Goal: Task Accomplishment & Management: Manage account settings

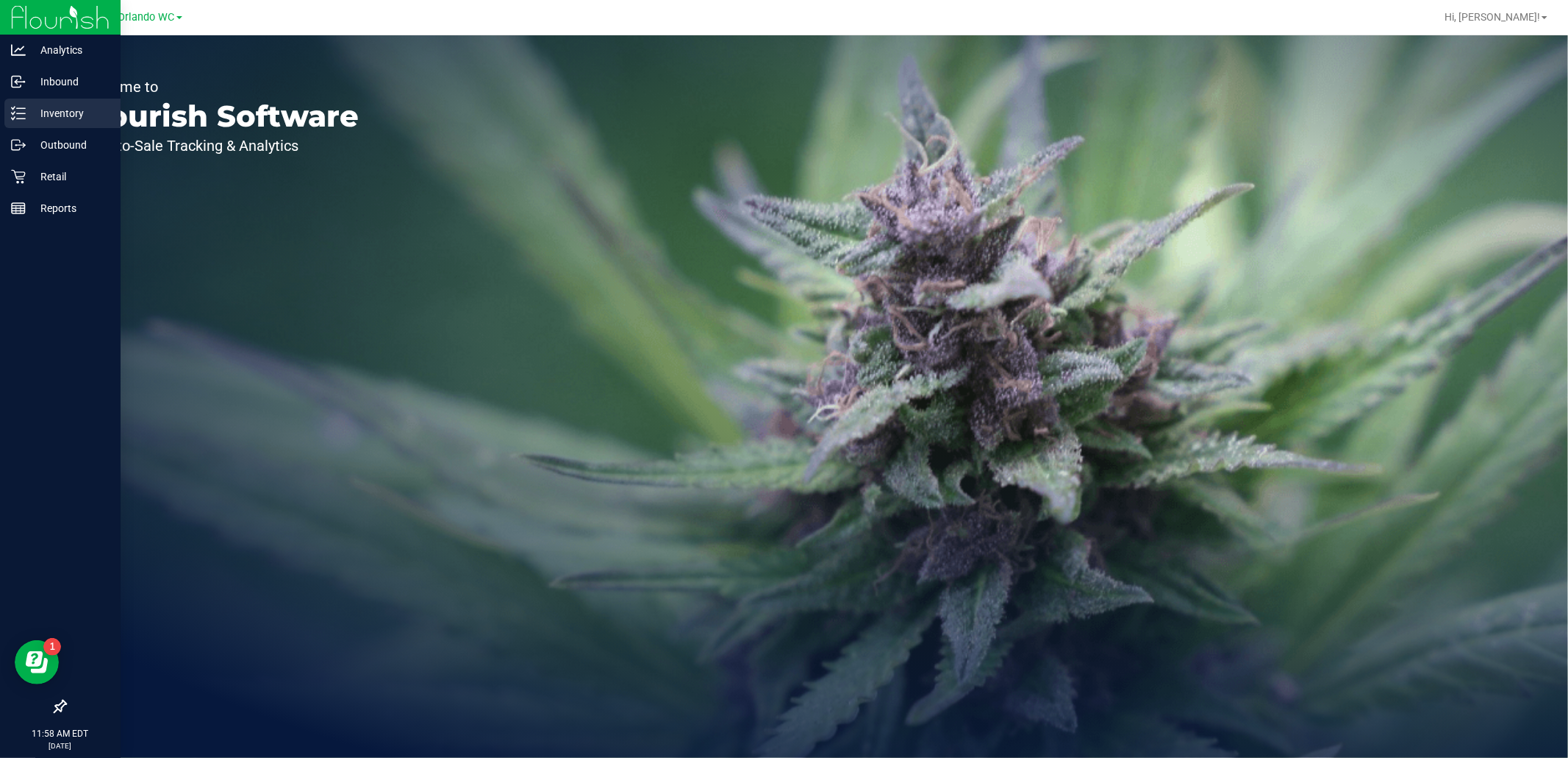
click at [28, 119] on p "Inventory" at bounding box center [70, 113] width 88 height 17
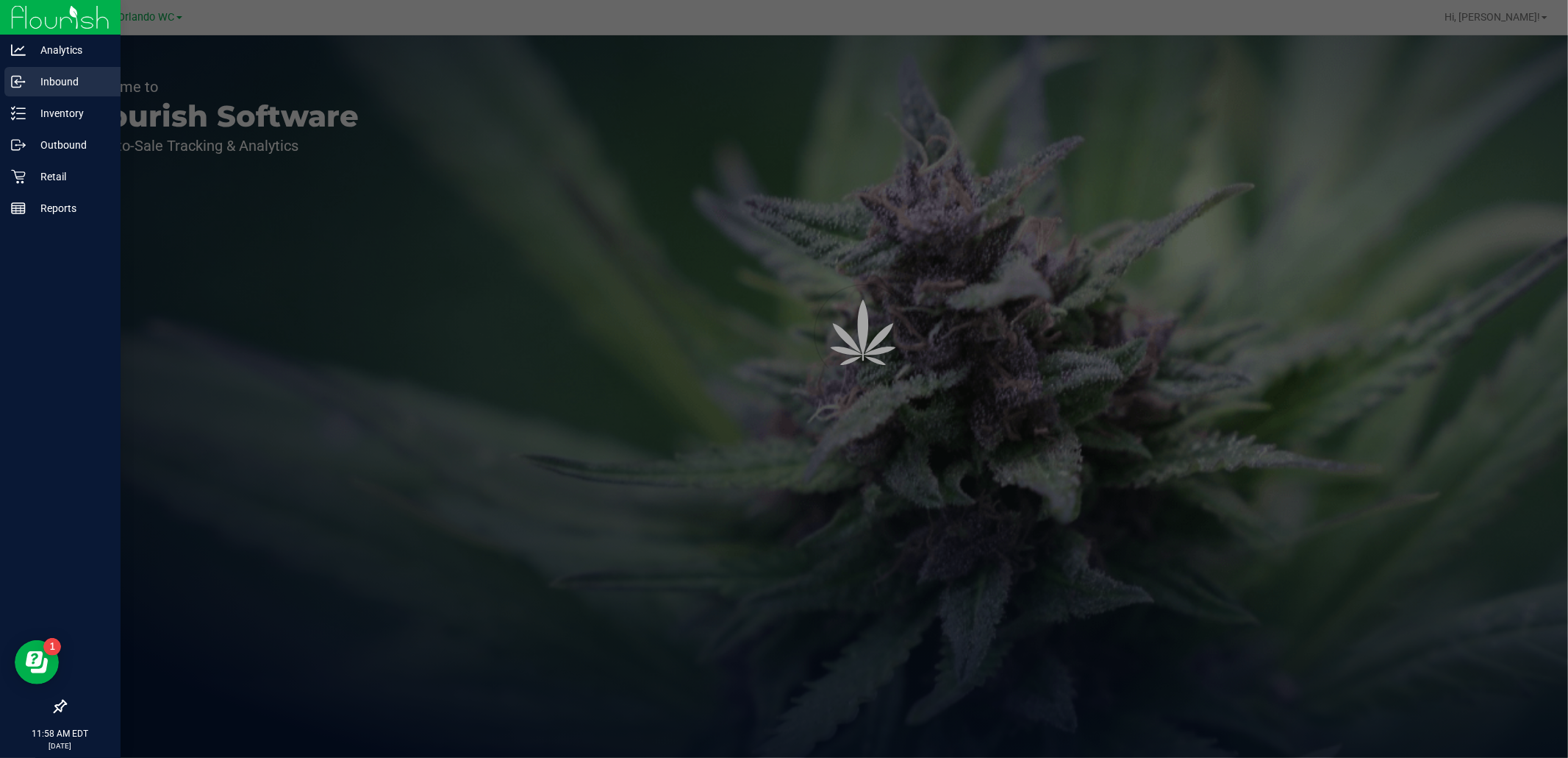
click at [31, 86] on p "Inbound" at bounding box center [70, 81] width 88 height 17
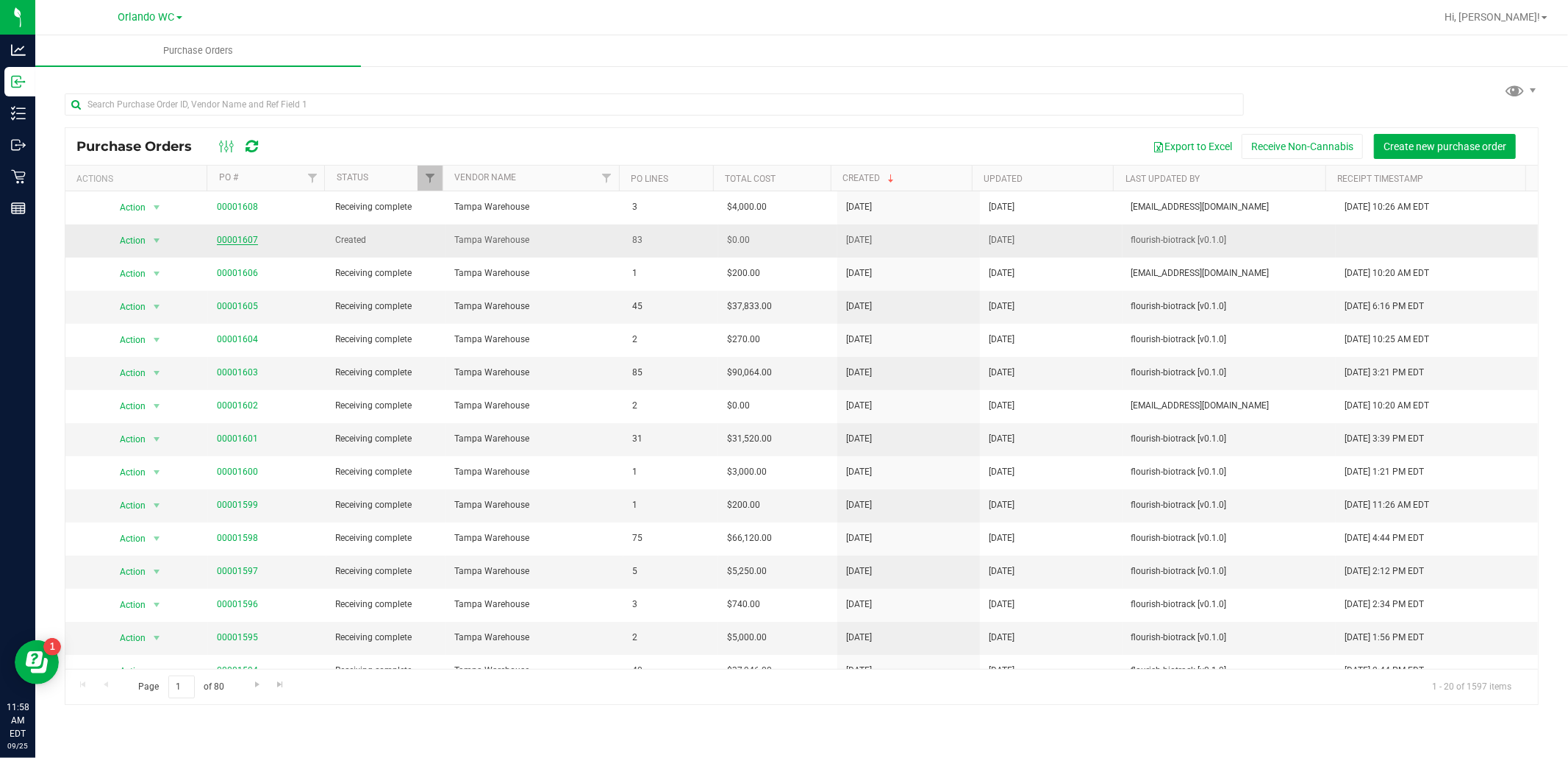
click at [251, 240] on link "00001607" at bounding box center [237, 239] width 41 height 10
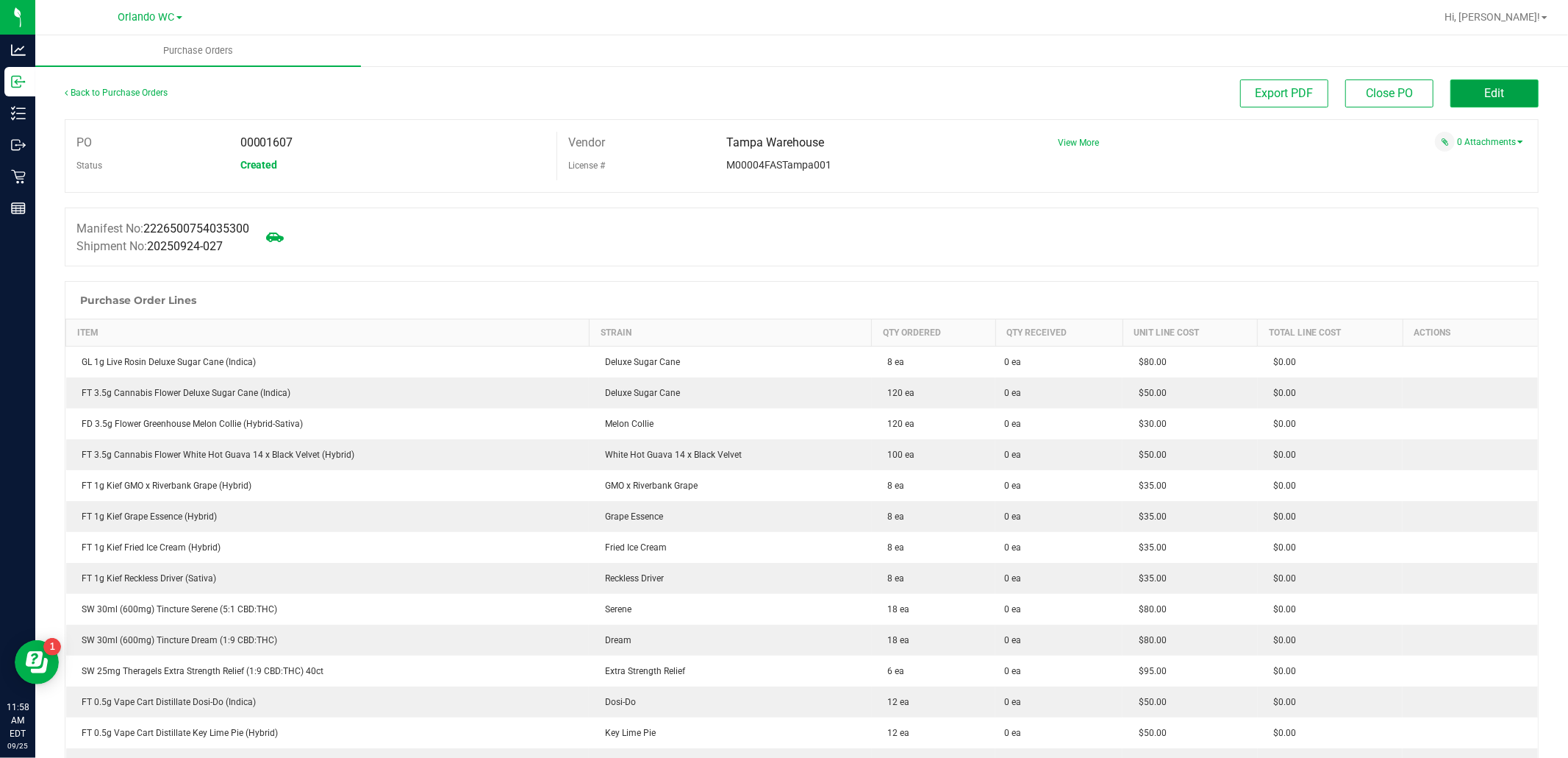
click at [1509, 92] on button "Edit" at bounding box center [1495, 93] width 88 height 28
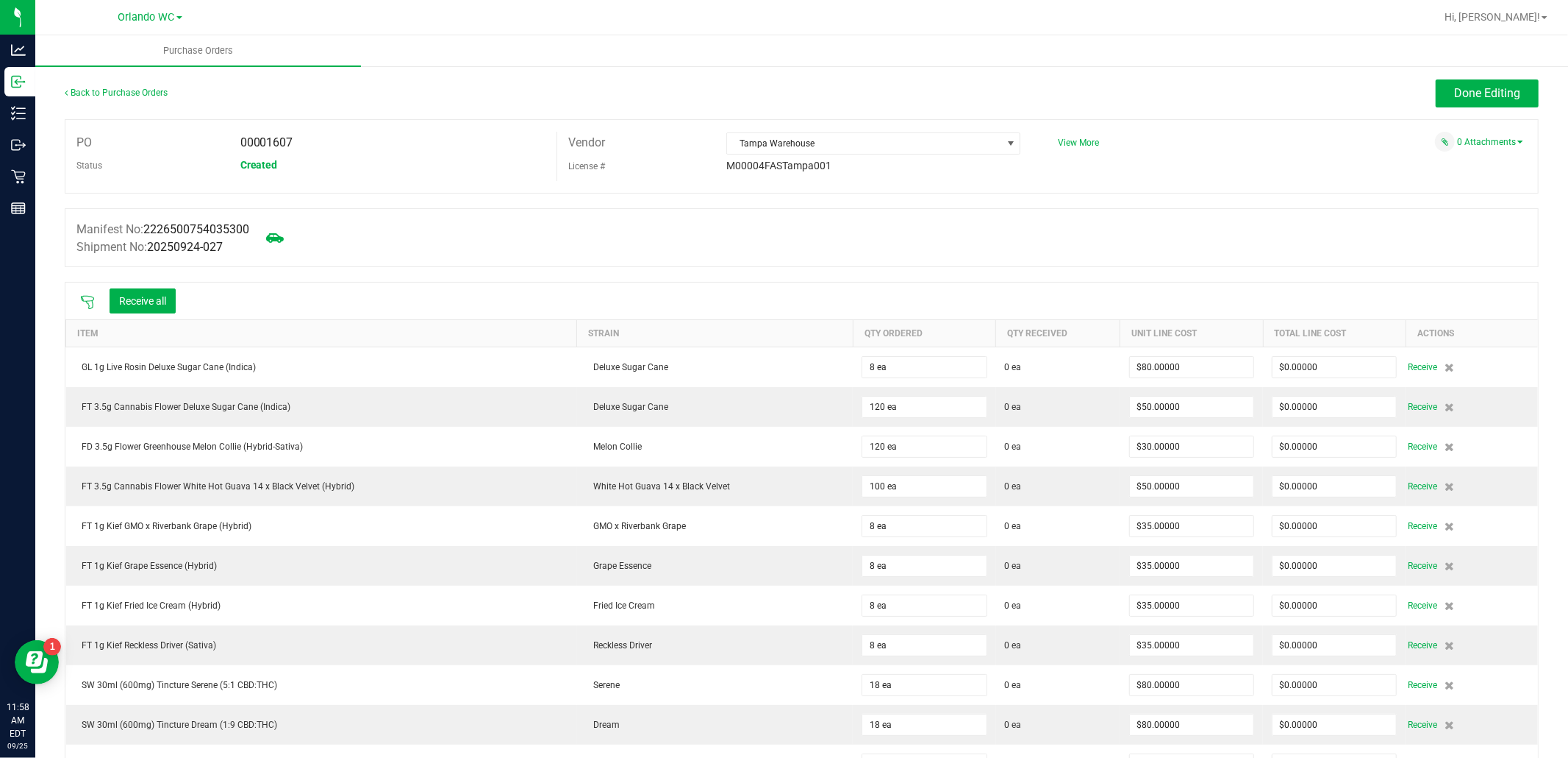
click at [83, 300] on icon at bounding box center [87, 302] width 13 height 13
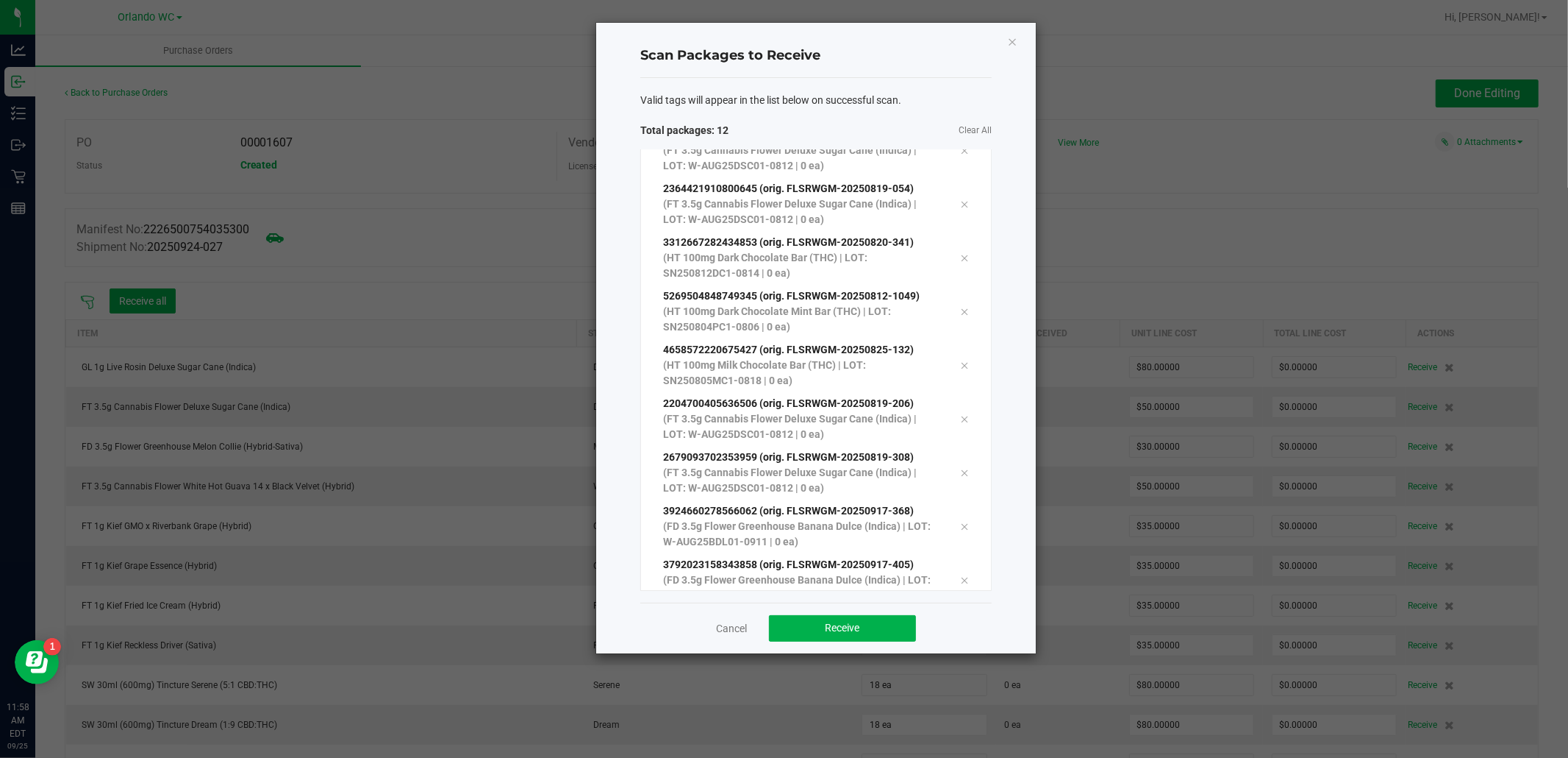
scroll to position [187, 0]
click at [879, 618] on button "Receive" at bounding box center [842, 628] width 147 height 27
